Goal: Task Accomplishment & Management: Manage account settings

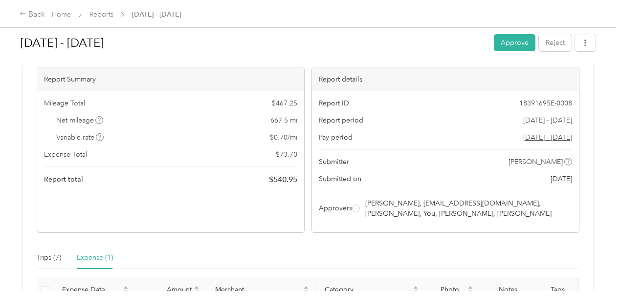
scroll to position [53, 0]
click at [503, 41] on button "Approve" at bounding box center [515, 42] width 42 height 17
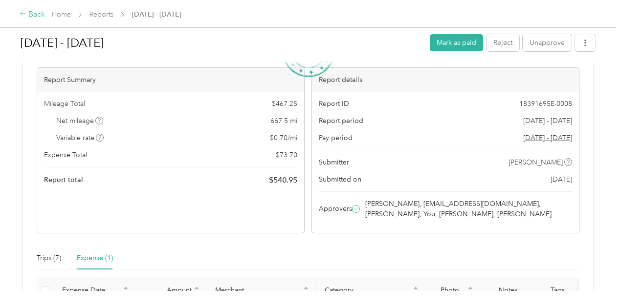
click at [25, 14] on icon at bounding box center [23, 13] width 7 height 7
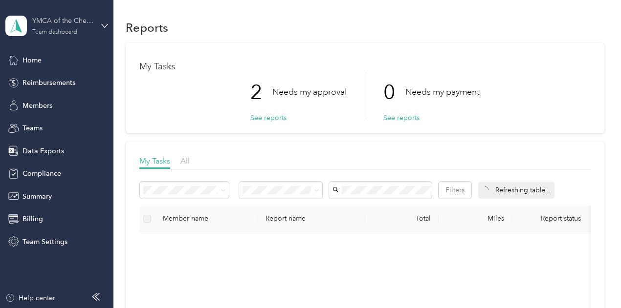
click at [88, 22] on div "YMCA of the Chesapeake" at bounding box center [62, 21] width 61 height 10
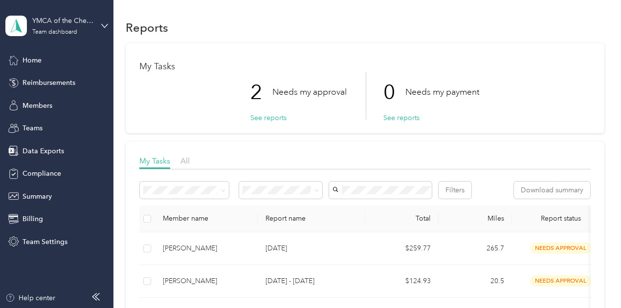
click at [56, 83] on div "Team dashboard" at bounding box center [108, 79] width 192 height 17
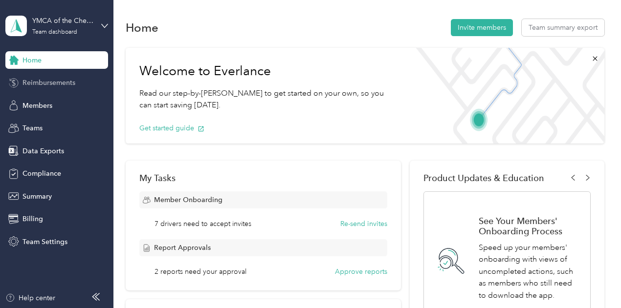
click at [46, 88] on span "Reimbursements" at bounding box center [48, 83] width 53 height 10
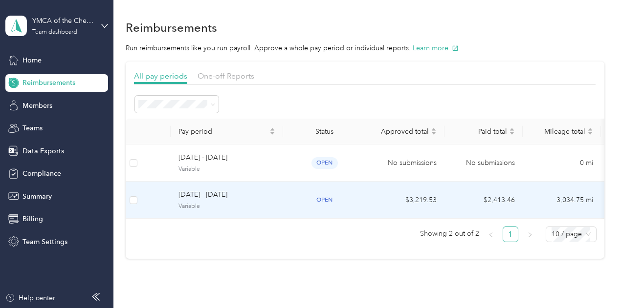
click at [275, 197] on td "[DATE] - [DATE] Variable" at bounding box center [227, 200] width 112 height 37
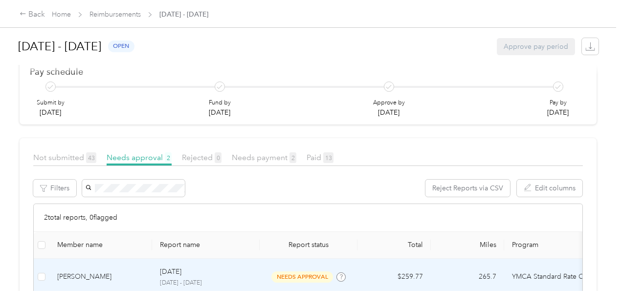
scroll to position [190, 0]
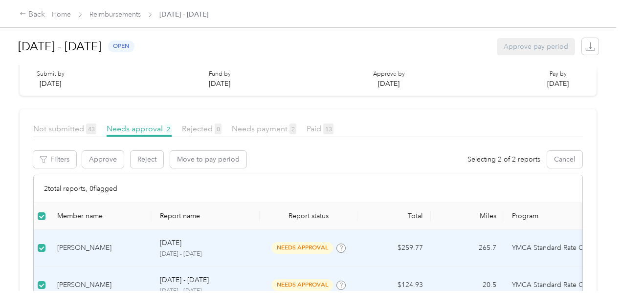
click at [181, 238] on p "[DATE]" at bounding box center [171, 243] width 22 height 11
click at [91, 243] on div "[PERSON_NAME]" at bounding box center [100, 248] width 87 height 11
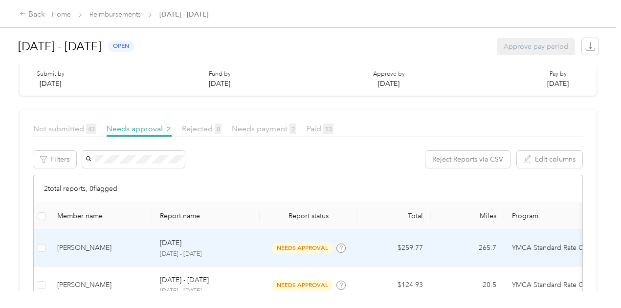
click at [70, 243] on div "[PERSON_NAME]" at bounding box center [100, 248] width 87 height 11
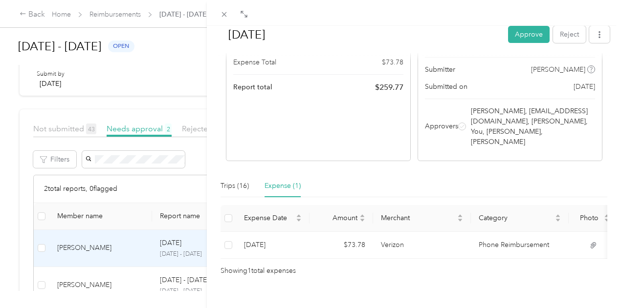
scroll to position [134, 0]
click at [249, 192] on div "Trips (16)" at bounding box center [234, 186] width 28 height 11
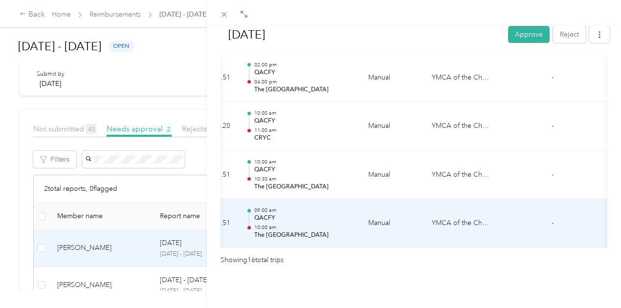
scroll to position [0, 200]
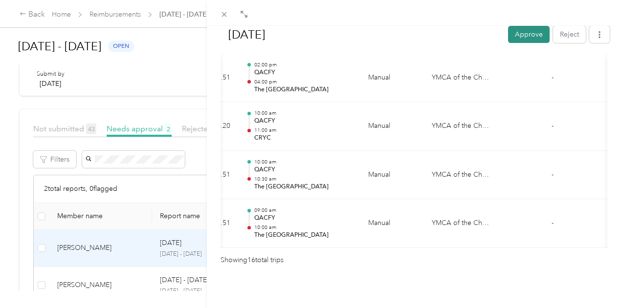
click at [518, 37] on button "Approve" at bounding box center [529, 34] width 42 height 17
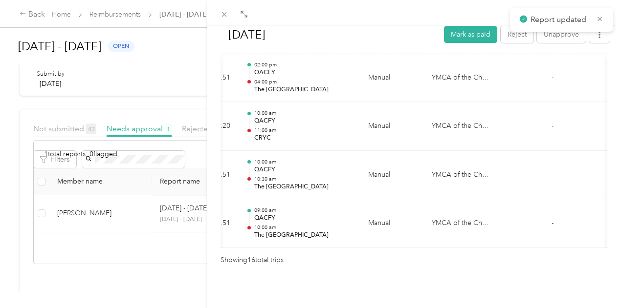
scroll to position [155, 0]
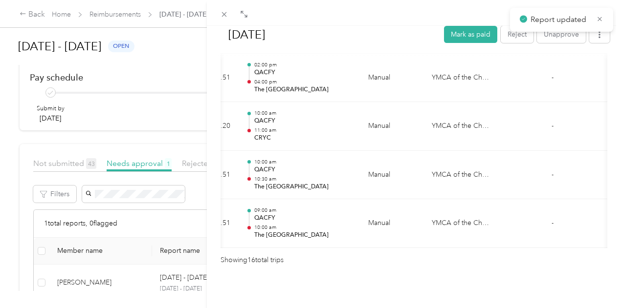
click at [21, 15] on div "[DATE] Mark as paid Reject Unapprove Needs Payment Needs payment from [PERSON_N…" at bounding box center [310, 154] width 621 height 308
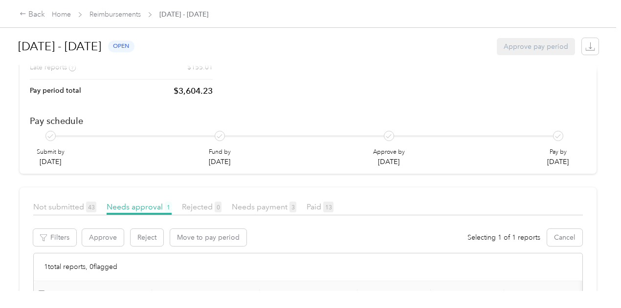
scroll to position [111, 0]
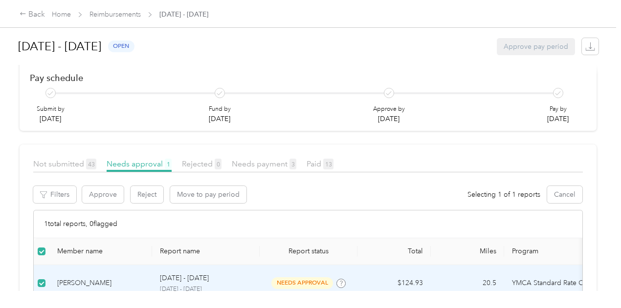
click at [90, 278] on div "[PERSON_NAME]" at bounding box center [100, 283] width 87 height 11
click at [61, 278] on div "[PERSON_NAME]" at bounding box center [100, 283] width 87 height 11
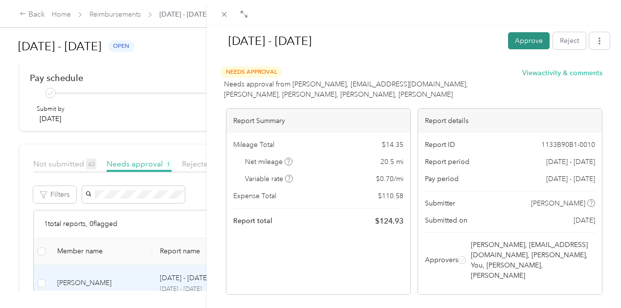
click at [511, 35] on button "Approve" at bounding box center [529, 40] width 42 height 17
